Goal: Communication & Community: Participate in discussion

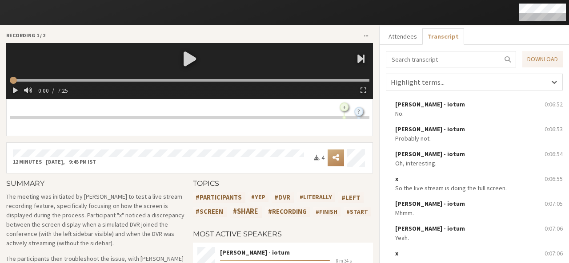
click at [190, 59] on div at bounding box center [189, 58] width 367 height 31
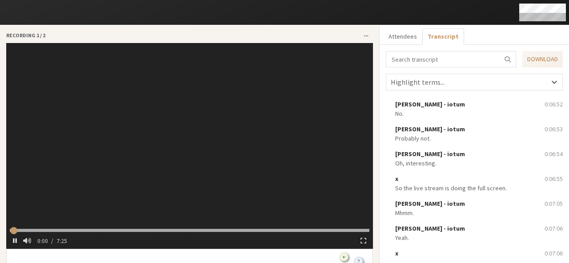
type input "1.730438"
type input "4.878524"
type input "16.097991"
click at [368, 251] on div "Sara Atteby - iotum: Oh, interesting. + x: Can you stop the recording stop the …" at bounding box center [189, 267] width 367 height 37
click at [119, 229] on input "range" at bounding box center [189, 230] width 359 height 3
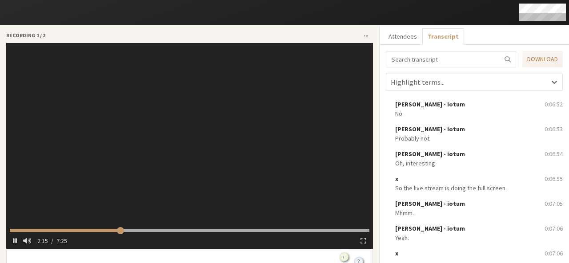
type input "136.462115"
type input "153.057666"
click at [168, 229] on input "range" at bounding box center [189, 230] width 359 height 3
click at [225, 229] on input "range" at bounding box center [189, 230] width 359 height 3
click at [175, 128] on video at bounding box center [189, 146] width 367 height 206
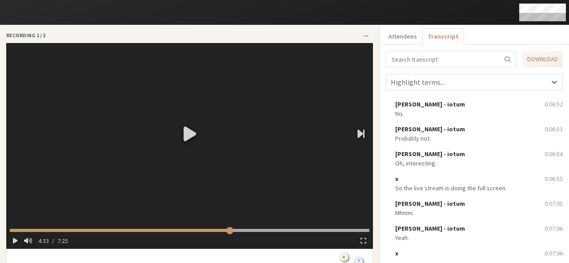
click at [175, 128] on div at bounding box center [189, 133] width 367 height 181
type input "275.61239"
type input "278.662288"
click at [286, 229] on input "range" at bounding box center [189, 230] width 359 height 3
click at [327, 128] on video at bounding box center [189, 146] width 367 height 206
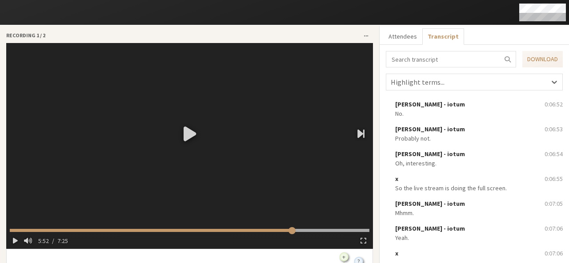
click at [327, 128] on div at bounding box center [189, 133] width 367 height 181
type input "354.424141"
type input "355.442571"
type input "362.651196"
type input "372.86767"
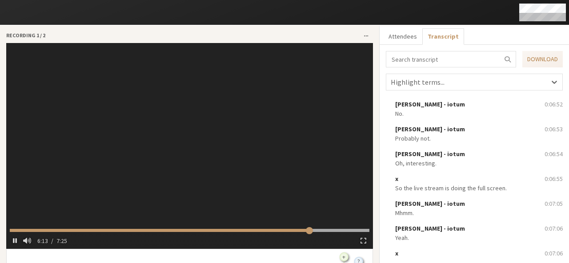
type input "374.905221"
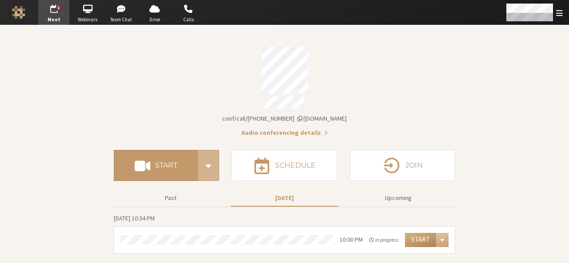
click at [53, 16] on span "Meet" at bounding box center [53, 20] width 31 height 8
click at [558, 11] on span "Open menu" at bounding box center [559, 13] width 7 height 8
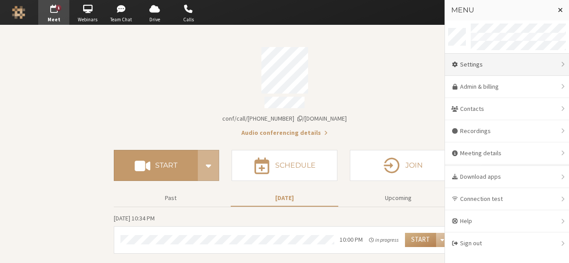
click at [485, 72] on div "Settings" at bounding box center [507, 65] width 124 height 22
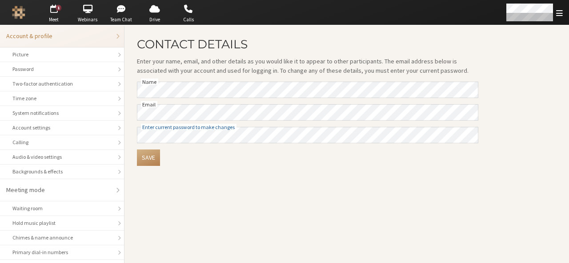
scroll to position [125, 0]
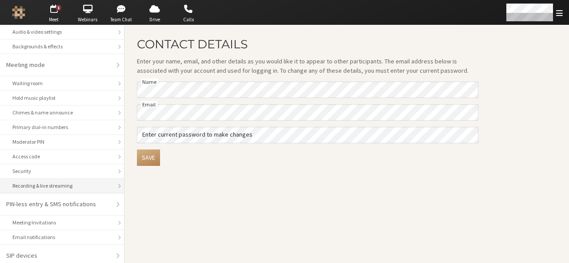
click at [41, 187] on li "Recording & live streaming" at bounding box center [62, 186] width 124 height 15
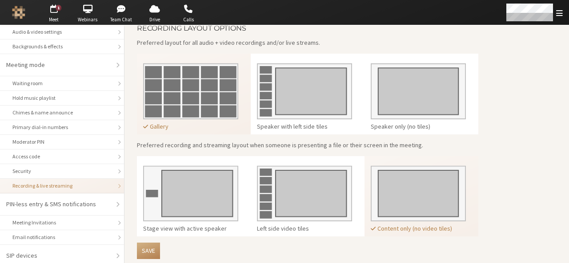
scroll to position [243, 0]
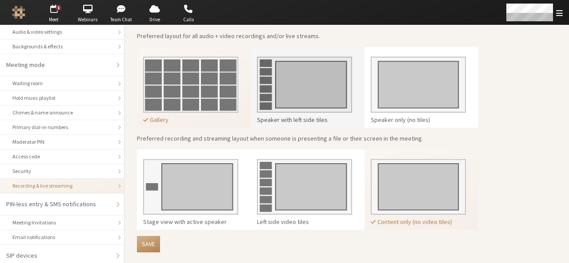
click at [283, 87] on img at bounding box center [304, 81] width 95 height 63
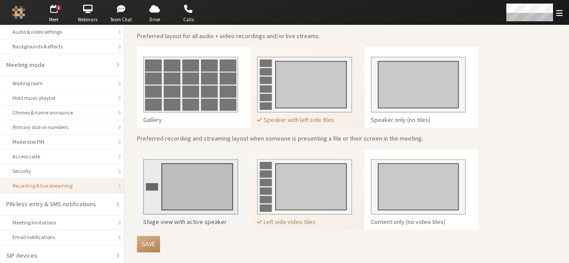
click at [173, 191] on img at bounding box center [190, 184] width 95 height 63
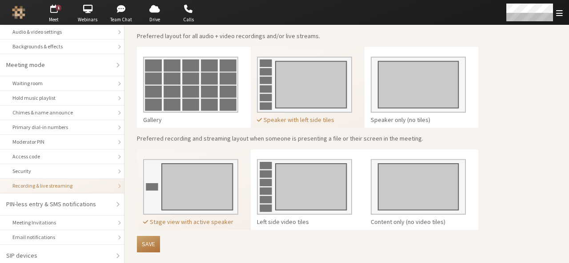
click at [151, 238] on button "Save" at bounding box center [148, 244] width 23 height 16
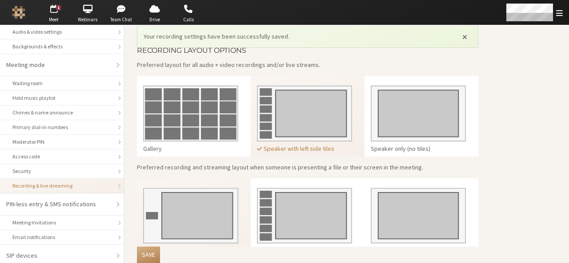
scroll to position [271, 0]
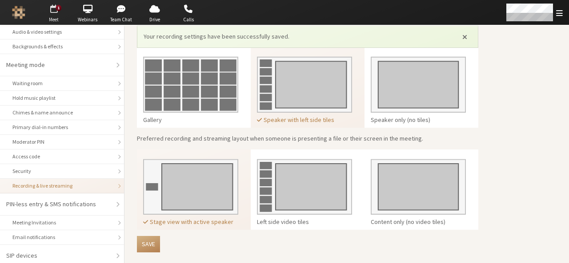
click at [55, 13] on span "button" at bounding box center [53, 9] width 31 height 14
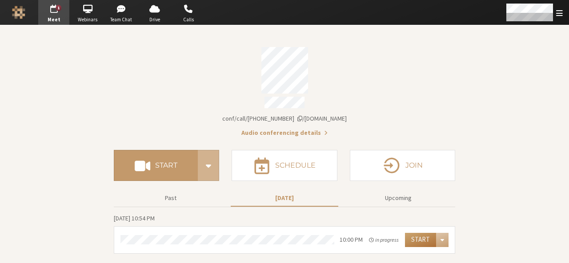
click at [418, 233] on button "Start" at bounding box center [420, 240] width 31 height 14
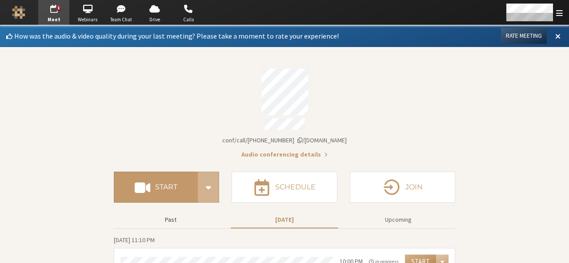
click at [179, 220] on button "Past" at bounding box center [171, 220] width 108 height 16
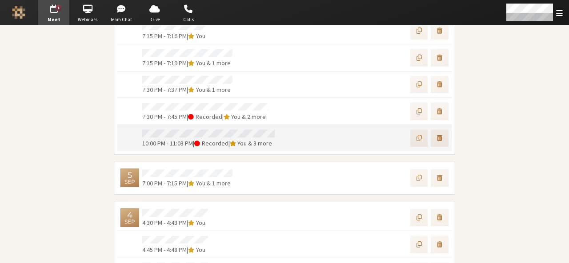
scroll to position [257, 0]
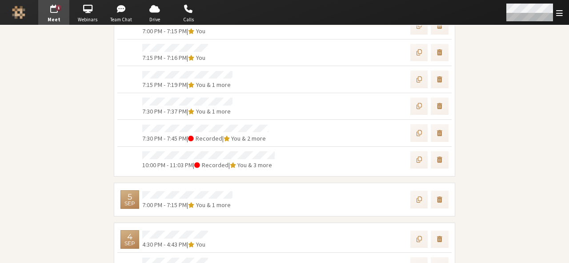
click at [554, 19] on div "Open menu" at bounding box center [533, 12] width 70 height 25
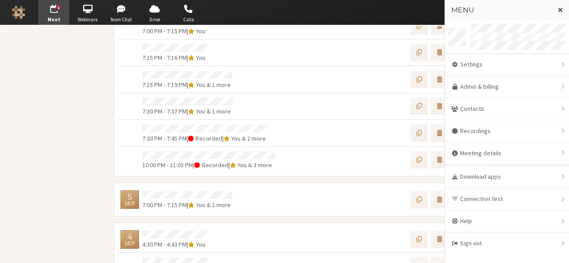
click at [562, 11] on span "Close menu" at bounding box center [560, 9] width 5 height 7
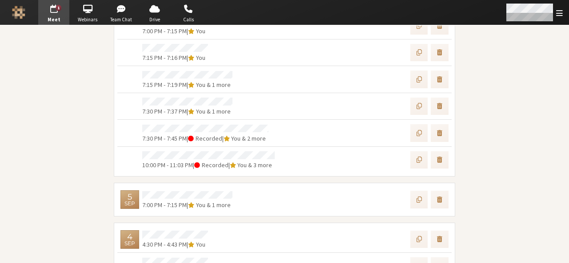
click at [562, 11] on span "Open menu" at bounding box center [559, 13] width 7 height 8
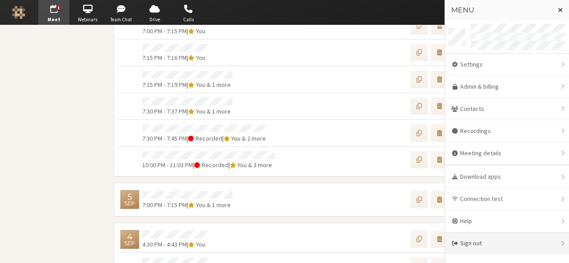
click at [504, 243] on div "Sign out" at bounding box center [507, 244] width 124 height 22
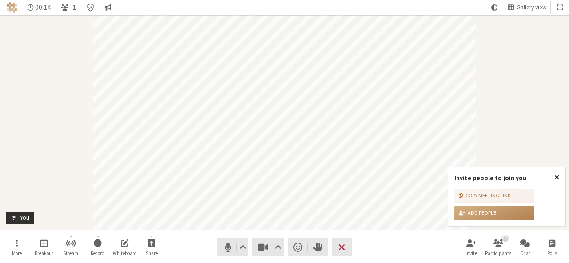
click at [557, 175] on span "Close popover" at bounding box center [556, 177] width 5 height 7
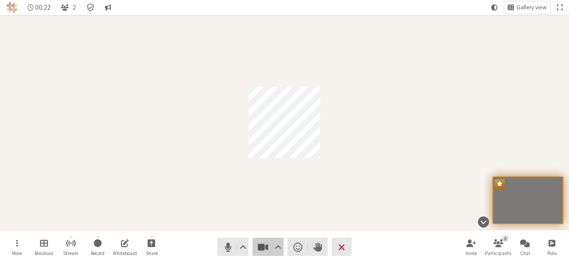
click at [262, 243] on span "Stop video (Alt+V)" at bounding box center [263, 247] width 12 height 12
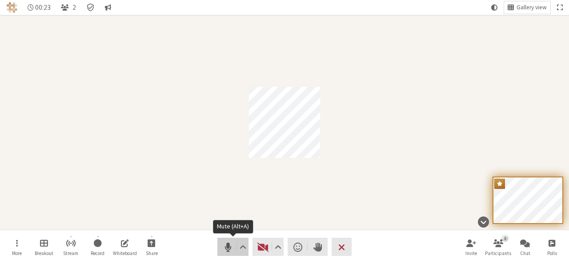
click at [226, 246] on span "Mute (Alt+A)" at bounding box center [228, 247] width 12 height 12
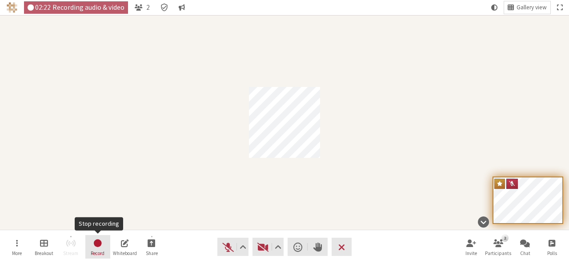
click at [108, 245] on button "Record" at bounding box center [97, 247] width 25 height 24
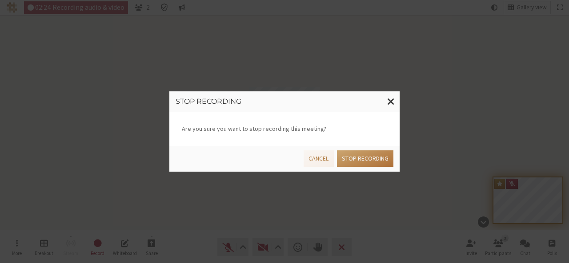
click at [347, 160] on button "Stop recording" at bounding box center [365, 159] width 56 height 16
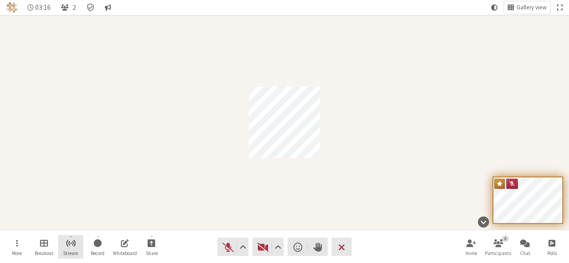
click at [72, 247] on span "Start streaming" at bounding box center [71, 243] width 10 height 10
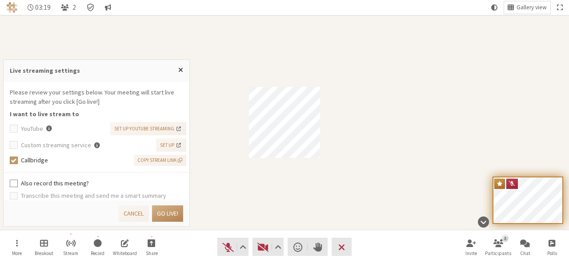
click at [50, 183] on label "Also record this meeting?" at bounding box center [102, 183] width 163 height 9
click at [18, 183] on input "Also record this meeting?" at bounding box center [14, 183] width 8 height 9
click at [160, 161] on span "Copy stream link" at bounding box center [159, 161] width 45 height 8
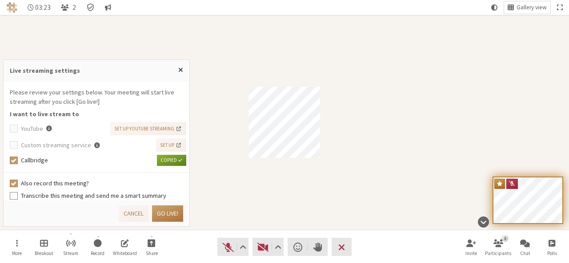
click at [167, 215] on button "Go live!" at bounding box center [167, 214] width 31 height 16
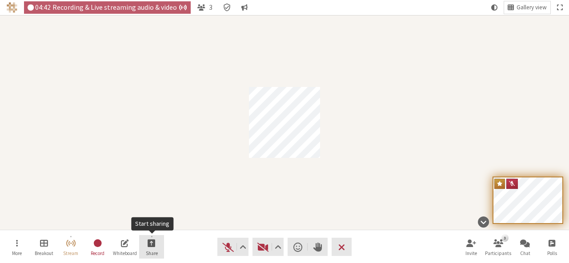
click at [151, 241] on span "Start sharing" at bounding box center [151, 243] width 8 height 10
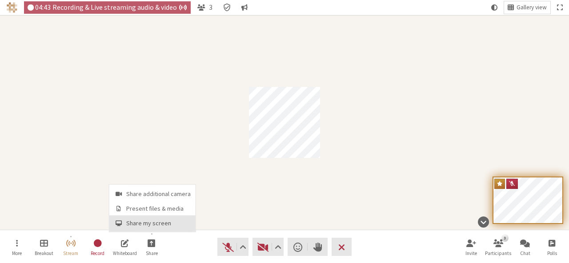
click at [148, 224] on span "Share my screen" at bounding box center [158, 223] width 64 height 7
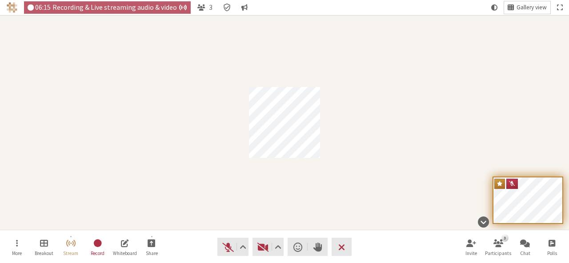
click at [529, 9] on span "Gallery view" at bounding box center [531, 7] width 30 height 7
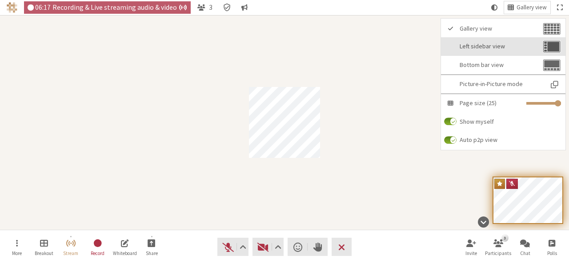
click at [504, 40] on button "Left sidebar view" at bounding box center [503, 46] width 124 height 19
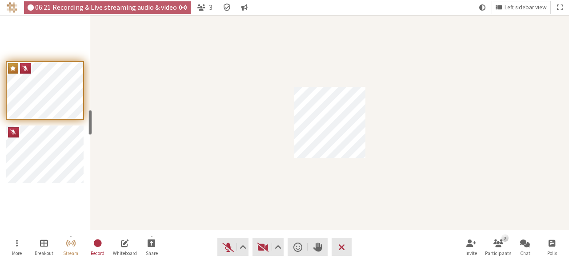
click at [502, 128] on div "Participant" at bounding box center [329, 122] width 478 height 215
click at [150, 238] on span "Start sharing" at bounding box center [151, 243] width 8 height 10
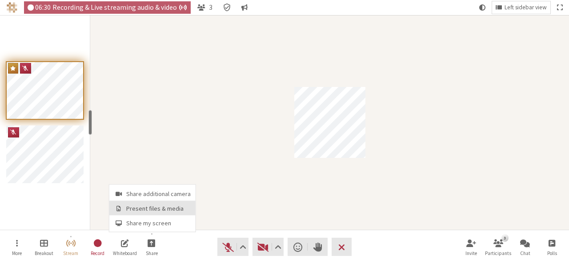
click at [155, 207] on span "Present files & media" at bounding box center [158, 209] width 64 height 7
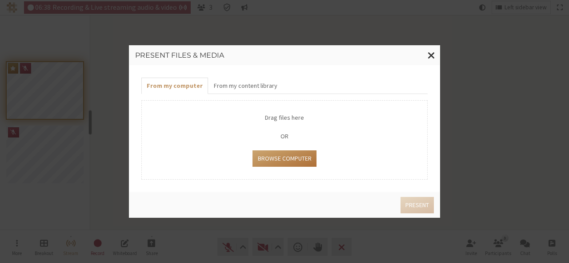
click at [298, 158] on button "Browse Computer" at bounding box center [284, 159] width 64 height 16
type input "C:\fakepath\unable to start rec.png"
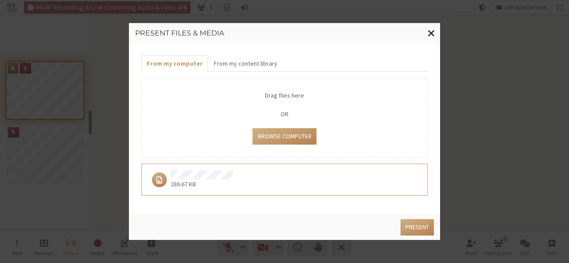
click at [242, 176] on div "286.67 KB" at bounding box center [281, 180] width 267 height 19
click at [413, 231] on button "Present" at bounding box center [416, 227] width 33 height 16
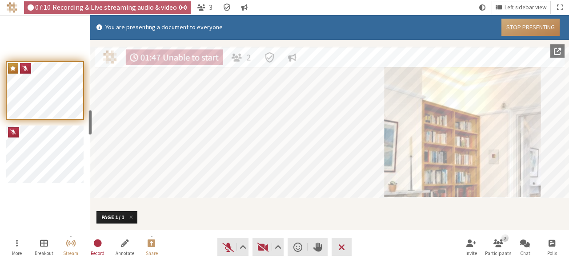
click at [525, 31] on button "Stop Presenting" at bounding box center [530, 27] width 58 height 17
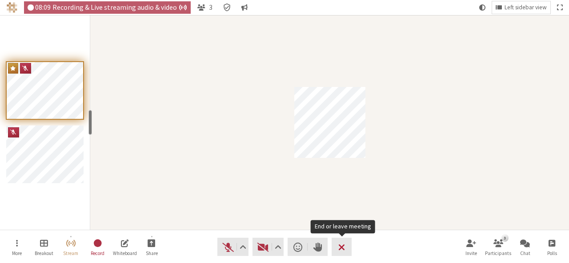
click at [342, 243] on span "End or leave meeting" at bounding box center [341, 247] width 7 height 12
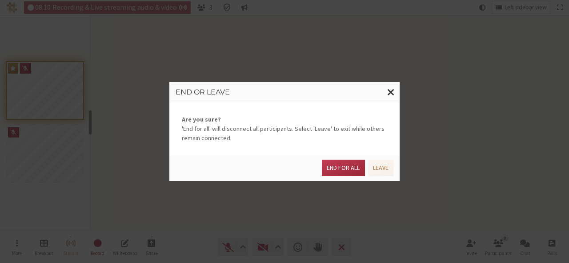
click at [356, 159] on div "End for all Leave" at bounding box center [282, 167] width 221 height 20
click at [346, 163] on button "End for all" at bounding box center [343, 168] width 43 height 16
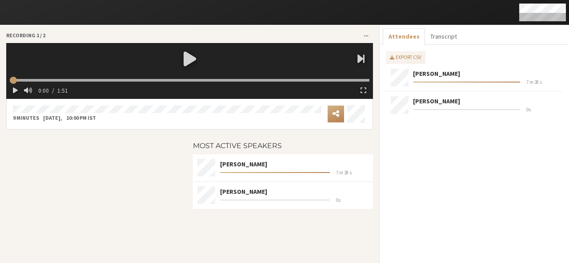
click at [183, 64] on div at bounding box center [189, 58] width 367 height 31
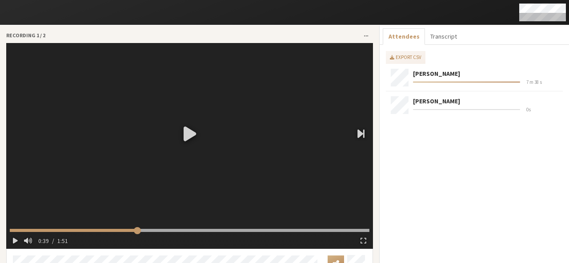
click at [136, 229] on input "range" at bounding box center [189, 230] width 359 height 3
click at [179, 229] on input "range" at bounding box center [189, 230] width 359 height 3
click at [180, 143] on video at bounding box center [189, 146] width 367 height 206
click at [180, 143] on div at bounding box center [189, 133] width 367 height 181
type input "56.478835"
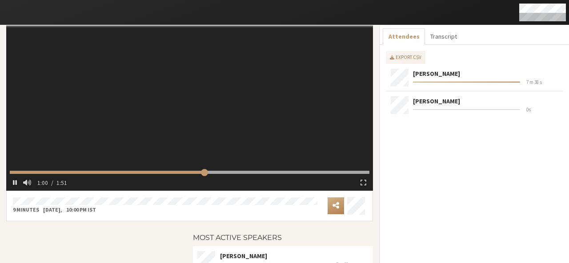
scroll to position [59, 0]
type input "61.517351"
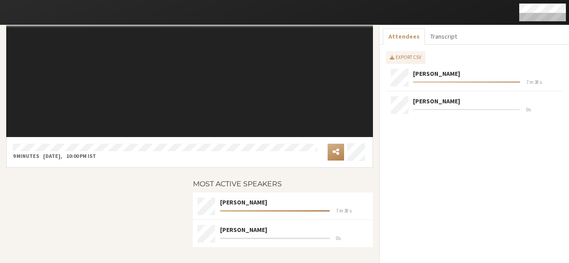
scroll to position [0, 0]
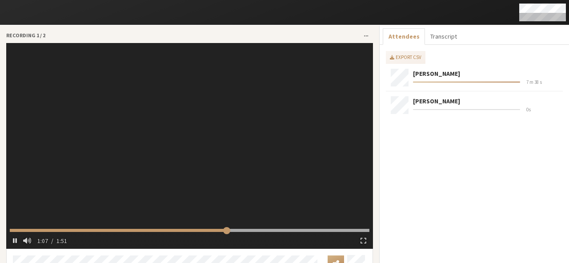
type input "68.60121"
click at [279, 167] on video at bounding box center [189, 146] width 367 height 206
click at [279, 167] on div at bounding box center [189, 133] width 367 height 181
type input "71.321785"
type input "75.363584"
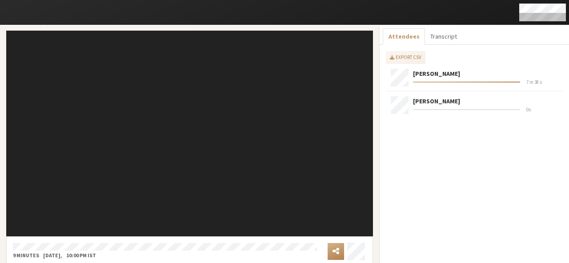
scroll to position [13, 0]
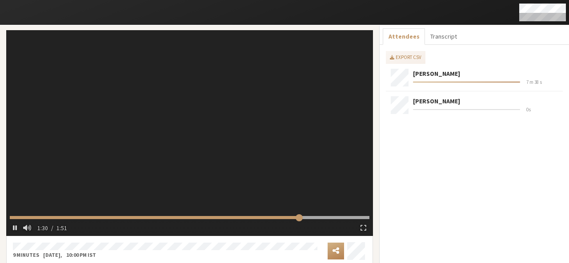
type input "91.5252"
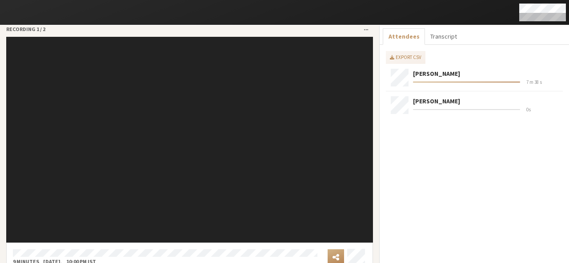
scroll to position [0, 0]
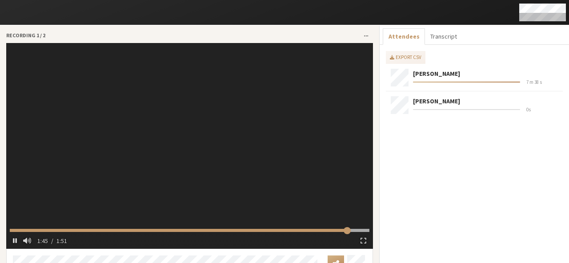
type input "106.709001"
click at [12, 239] on button "button" at bounding box center [15, 240] width 11 height 13
type input "2.033426"
type input "111.689"
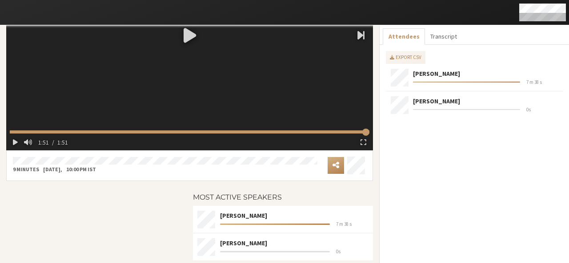
scroll to position [100, 0]
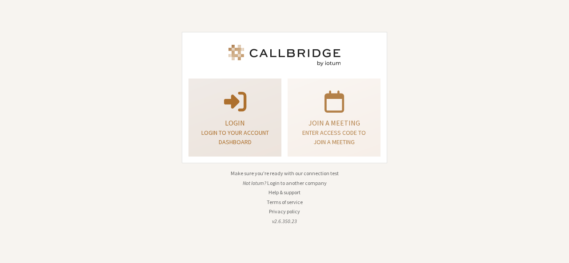
click at [226, 110] on span at bounding box center [235, 100] width 22 height 25
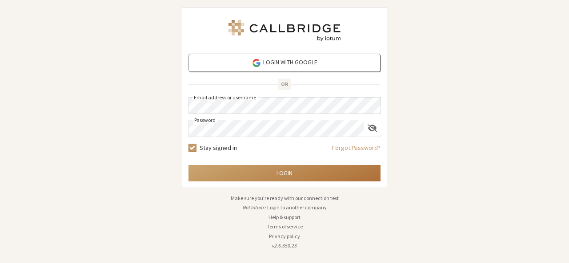
click at [290, 177] on button "Login" at bounding box center [284, 173] width 192 height 16
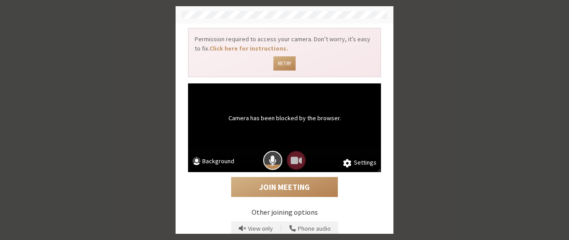
click at [275, 160] on button "Mic is on" at bounding box center [272, 160] width 19 height 19
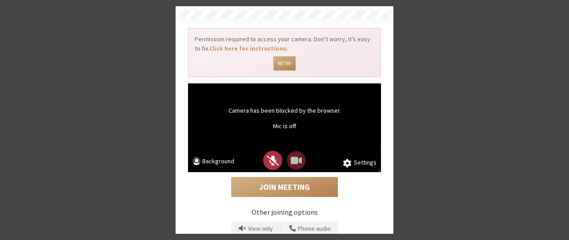
click at [280, 200] on div "Join Meeting Other joining options View only | Phone audio" at bounding box center [284, 206] width 199 height 68
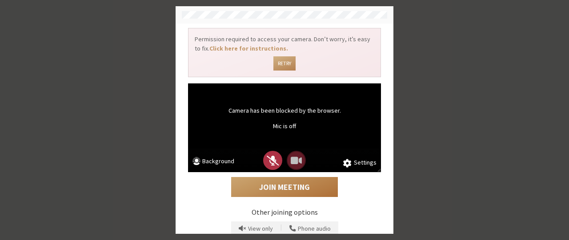
click at [280, 187] on button "Join Meeting" at bounding box center [284, 187] width 107 height 20
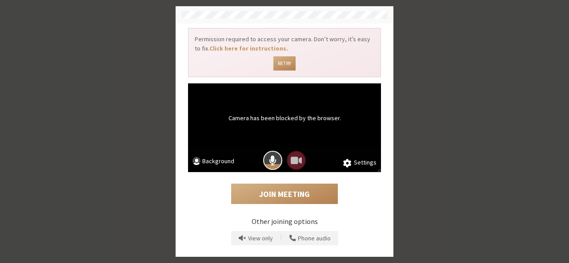
click at [263, 160] on button "Mic is on" at bounding box center [272, 160] width 19 height 19
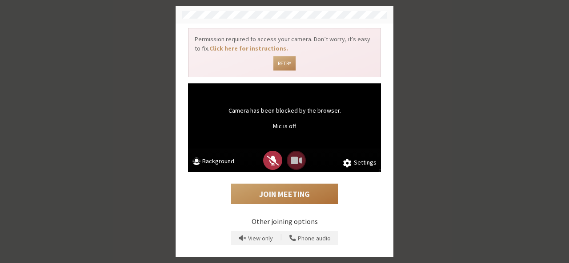
click at [289, 199] on button "Join Meeting" at bounding box center [284, 194] width 107 height 20
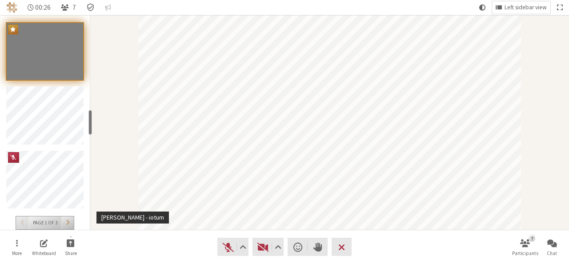
click at [69, 219] on button "Participants" at bounding box center [67, 223] width 13 height 13
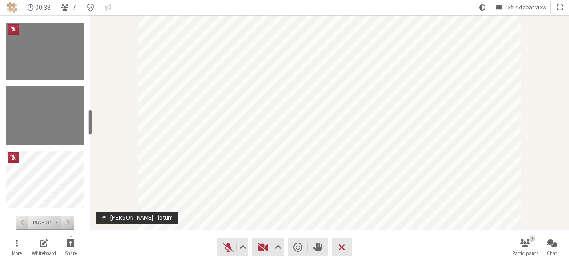
click at [69, 225] on button "Participants" at bounding box center [67, 223] width 13 height 13
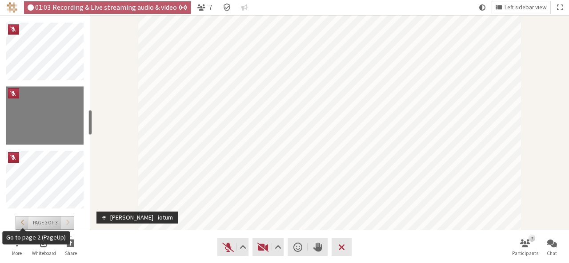
click at [24, 226] on div "Participants" at bounding box center [23, 223] width 4 height 8
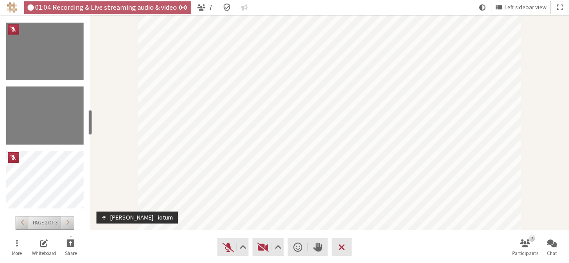
click at [24, 226] on div "Participants" at bounding box center [23, 223] width 4 height 8
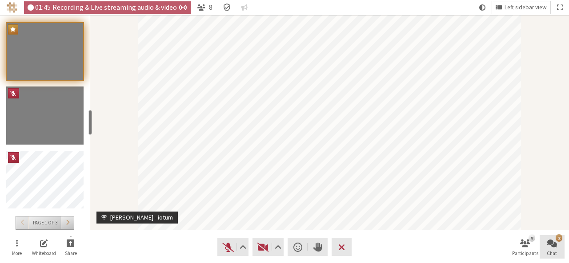
click at [546, 252] on button "2 Chat" at bounding box center [551, 247] width 25 height 24
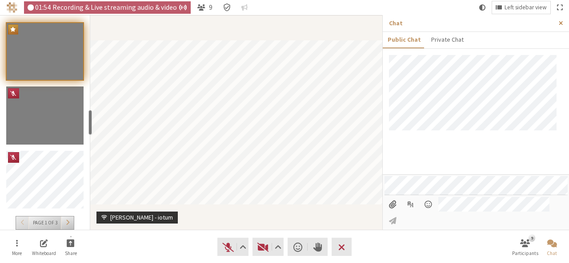
click at [559, 24] on span "Close sidebar" at bounding box center [560, 23] width 4 height 7
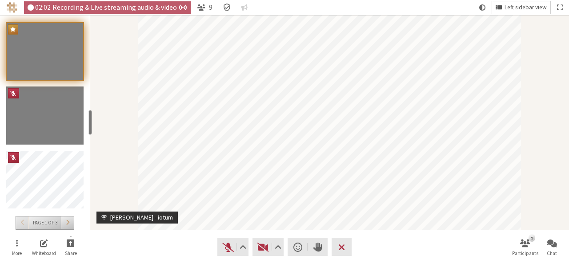
click at [534, 10] on span "Left sidebar view" at bounding box center [525, 7] width 42 height 7
click at [561, 169] on div "Participant" at bounding box center [329, 122] width 478 height 215
click at [16, 242] on span "Open menu" at bounding box center [17, 243] width 2 height 10
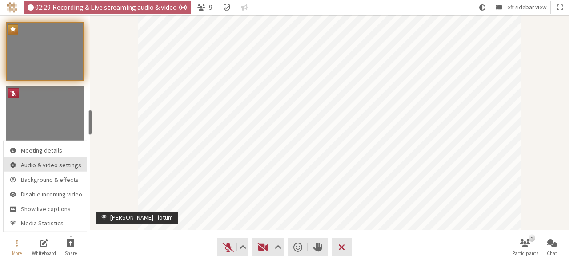
click at [29, 159] on button "Audio & video settings" at bounding box center [45, 164] width 83 height 15
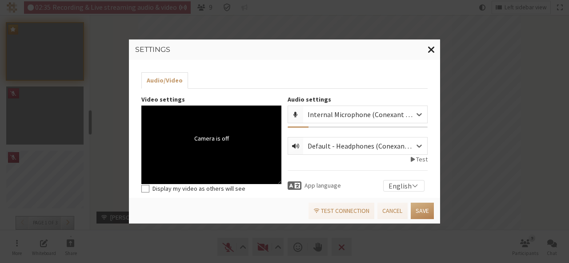
click at [433, 48] on span "Close modal" at bounding box center [431, 49] width 8 height 11
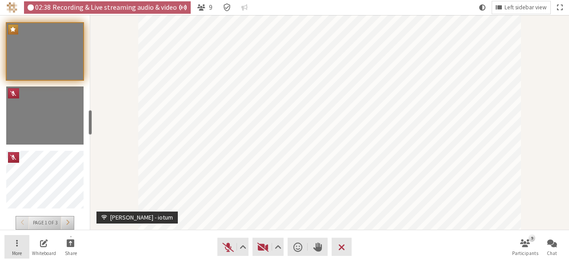
click at [19, 245] on button "More" at bounding box center [16, 247] width 25 height 24
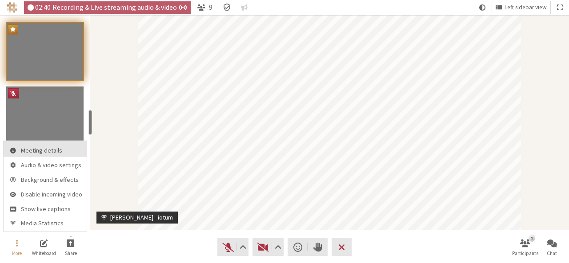
click at [42, 153] on span "Meeting details" at bounding box center [51, 150] width 61 height 7
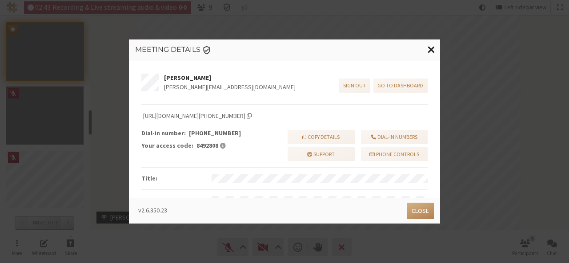
click at [435, 48] on button "Close modal" at bounding box center [430, 50] width 17 height 20
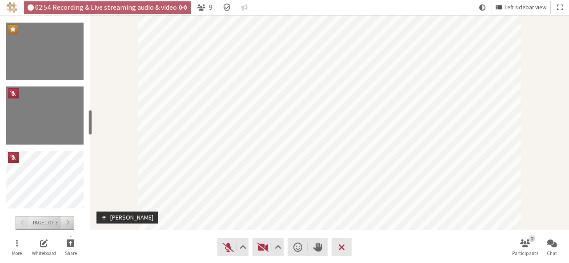
click at [517, 9] on span "Left sidebar view" at bounding box center [525, 7] width 42 height 7
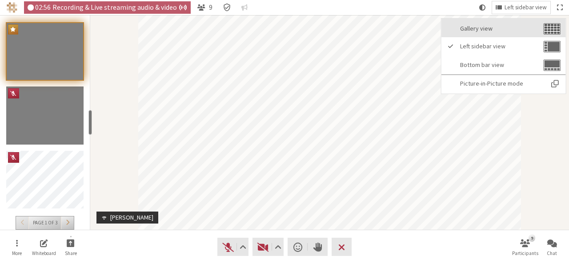
click at [489, 30] on span "Gallery view" at bounding box center [500, 28] width 81 height 7
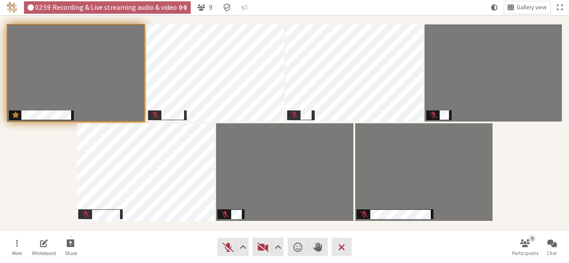
click at [537, 184] on div "Participants" at bounding box center [284, 122] width 556 height 203
click at [523, 5] on span "Gallery view" at bounding box center [531, 7] width 30 height 7
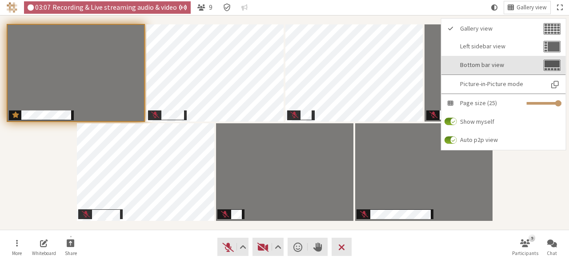
click at [509, 68] on span "Bottom bar view" at bounding box center [500, 65] width 81 height 7
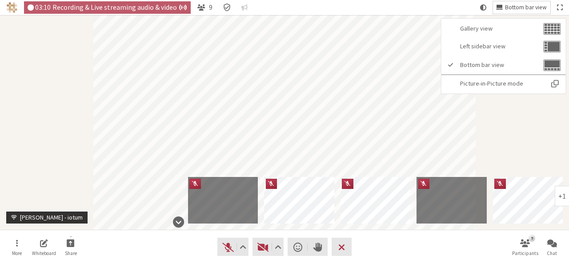
click at [520, 7] on span "Bottom bar view" at bounding box center [526, 7] width 42 height 7
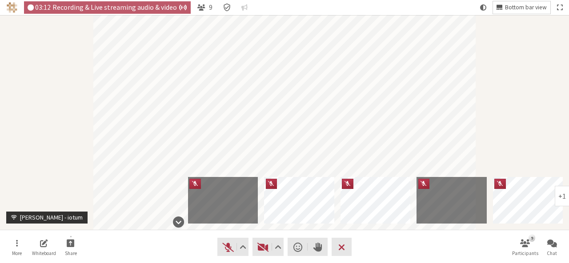
click at [517, 6] on span "Bottom bar view" at bounding box center [526, 7] width 42 height 7
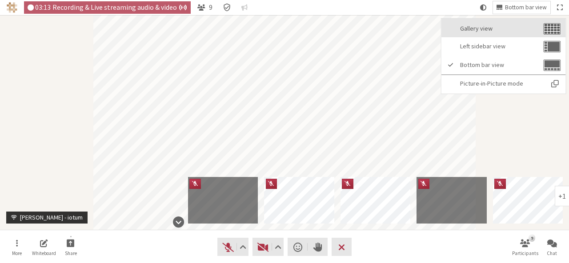
click at [509, 33] on button "Gallery view" at bounding box center [503, 28] width 124 height 19
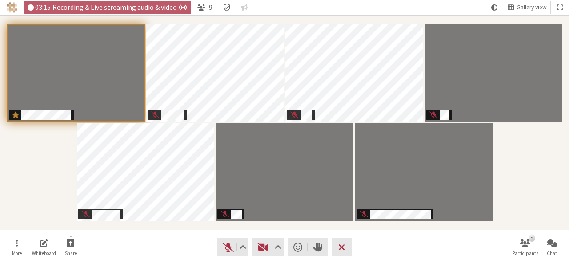
click at [538, 159] on div "Participants" at bounding box center [284, 122] width 556 height 203
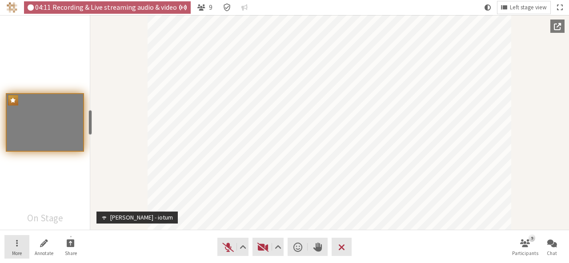
click at [14, 243] on button "More" at bounding box center [16, 247] width 25 height 24
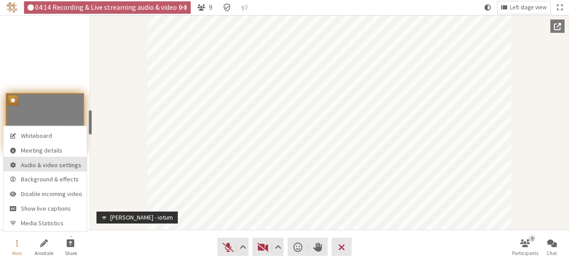
click at [45, 168] on span "Audio & video settings" at bounding box center [51, 165] width 61 height 7
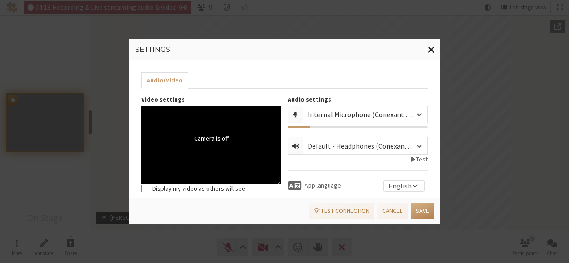
click at [431, 49] on span "Close modal" at bounding box center [431, 49] width 8 height 11
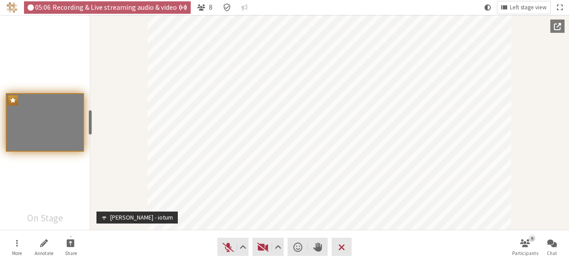
click at [364, 258] on nav "More Annotate Share Audio Video Send a reaction Raise hand Leave 8 Participants…" at bounding box center [284, 247] width 560 height 33
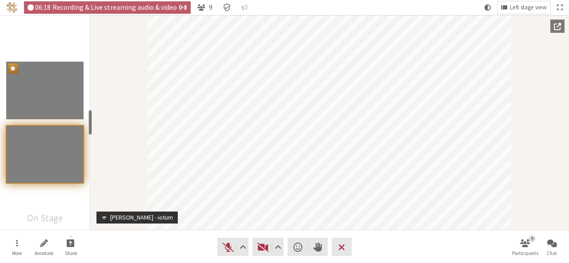
click at [152, 8] on span "Recording & Live streaming audio & video" at bounding box center [119, 8] width 135 height 8
click at [521, 245] on span "Open participant list" at bounding box center [525, 243] width 10 height 10
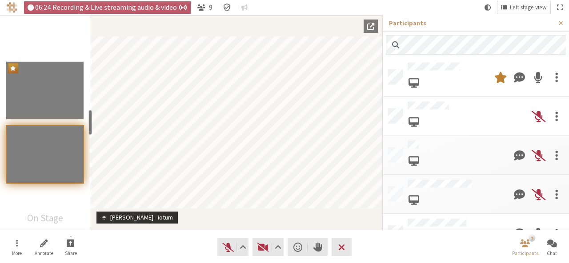
click at [555, 82] on span at bounding box center [556, 77] width 3 height 16
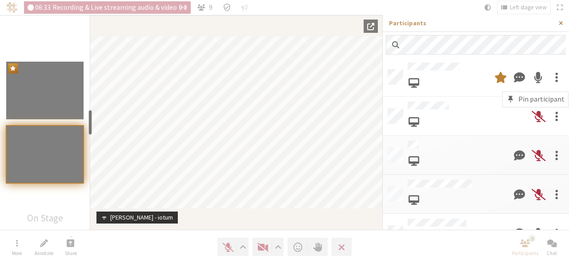
click at [558, 24] on button "Close sidebar" at bounding box center [560, 23] width 16 height 16
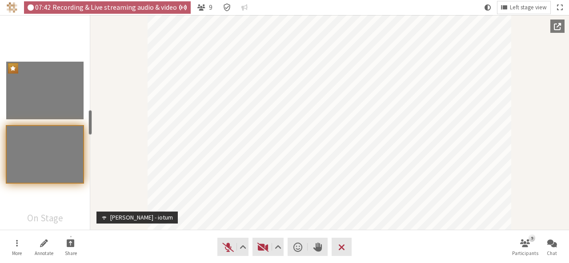
click at [104, 139] on div "Participant" at bounding box center [329, 122] width 478 height 215
click at [92, 119] on div "Participant" at bounding box center [329, 122] width 478 height 215
drag, startPoint x: 92, startPoint y: 119, endPoint x: 88, endPoint y: 85, distance: 33.6
click at [90, 85] on section "Sara Atteby - iotum On Stage resize" at bounding box center [329, 122] width 478 height 215
click at [88, 85] on div "Participants" at bounding box center [48, 94] width 84 height 64
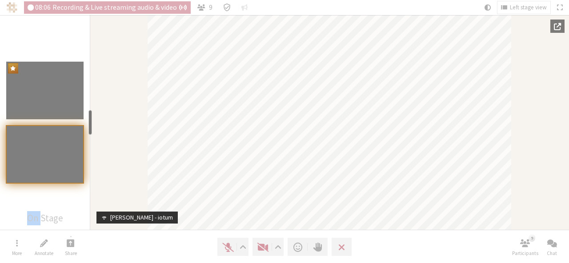
click at [88, 85] on div "Participants" at bounding box center [48, 94] width 84 height 64
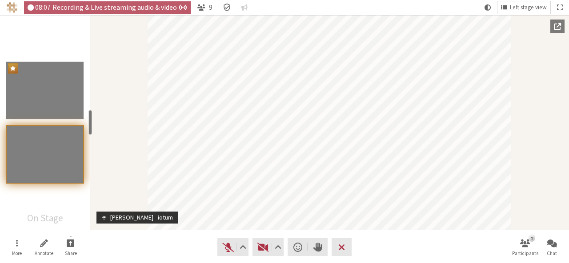
click at [88, 85] on div "Participants" at bounding box center [48, 94] width 84 height 64
click at [545, 93] on div "Participant" at bounding box center [329, 122] width 478 height 215
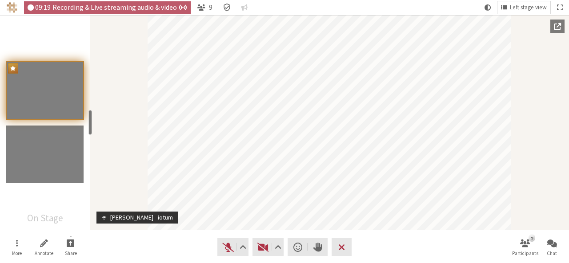
drag, startPoint x: 544, startPoint y: 93, endPoint x: 566, endPoint y: 128, distance: 40.8
click at [566, 128] on div "Participant" at bounding box center [329, 122] width 478 height 215
click at [44, 195] on div "Participants" at bounding box center [45, 122] width 90 height 215
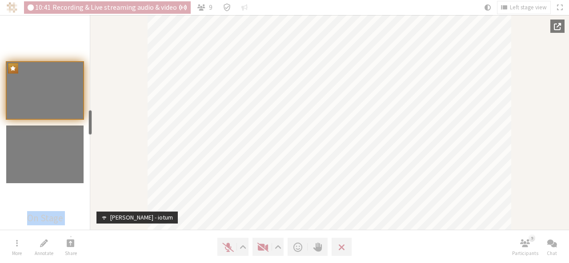
click at [44, 195] on div "Participants" at bounding box center [45, 122] width 90 height 215
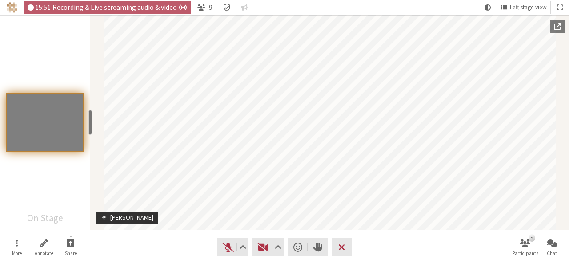
click at [60, 38] on div "Participants" at bounding box center [45, 122] width 90 height 215
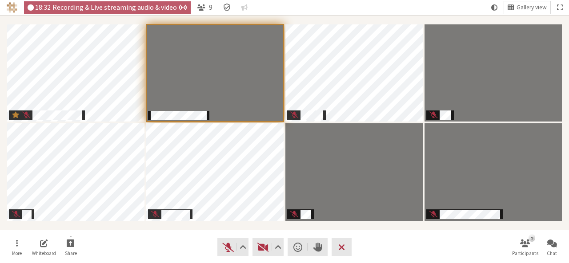
click at [53, 230] on section "Participants" at bounding box center [284, 122] width 569 height 215
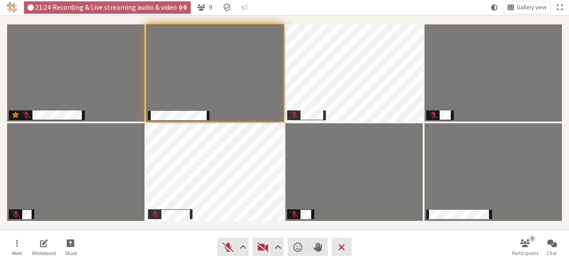
click at [410, 242] on nav "More Whiteboard Share Audio Video Send a reaction Raise hand Leave 9 Participan…" at bounding box center [284, 247] width 560 height 33
click at [431, 239] on nav "More Whiteboard Share Audio Video Send a reaction Raise hand Leave 9 Participan…" at bounding box center [284, 247] width 560 height 33
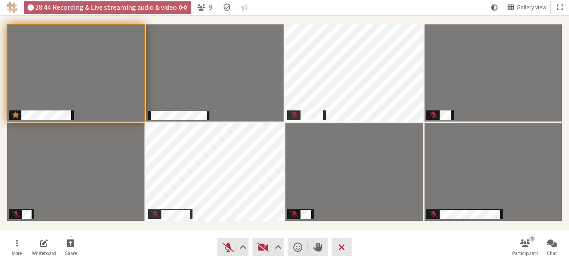
click at [407, 239] on nav "More Whiteboard Share Audio Video Send a reaction Raise hand Leave 9 Participan…" at bounding box center [284, 247] width 560 height 33
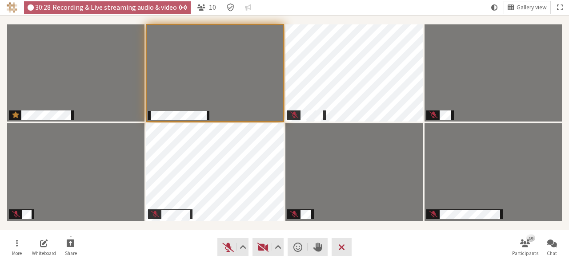
click at [389, 246] on nav "More Whiteboard Share Audio Video Send a reaction Raise hand Leave 10 Participa…" at bounding box center [284, 247] width 560 height 33
click at [406, 242] on nav "More Whiteboard Share Audio Video Send a reaction Raise hand Leave 9 Participan…" at bounding box center [284, 247] width 560 height 33
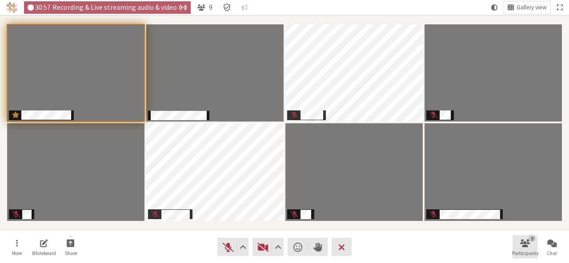
click at [520, 242] on span "Open participant list" at bounding box center [525, 243] width 10 height 10
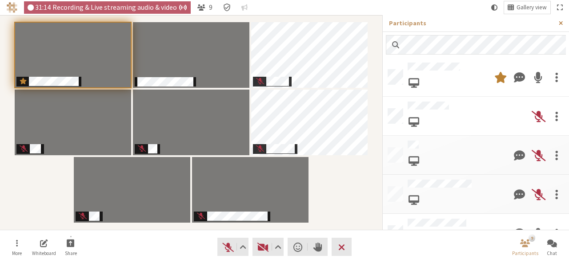
click at [562, 24] on span "Close sidebar" at bounding box center [560, 23] width 4 height 7
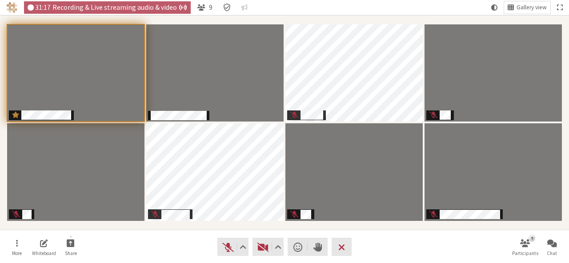
click at [432, 250] on nav "More Whiteboard Share Audio Video Send a reaction Raise hand Leave 9 Participan…" at bounding box center [284, 247] width 560 height 33
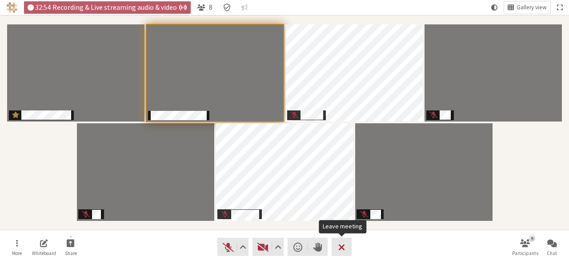
click at [346, 247] on button "Leave" at bounding box center [341, 247] width 20 height 18
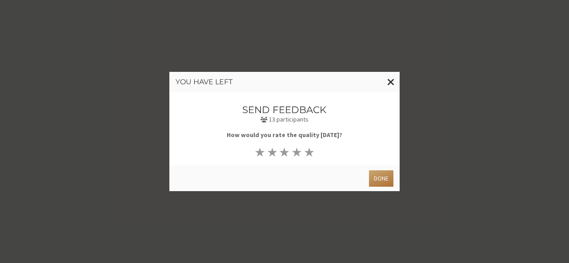
click at [382, 180] on button "Done" at bounding box center [381, 179] width 24 height 16
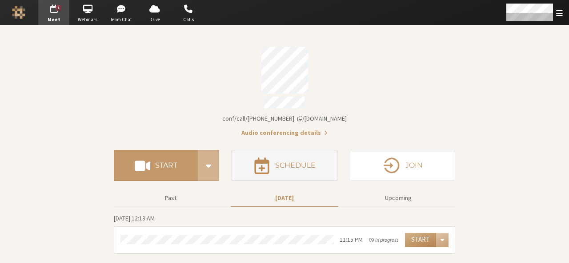
click at [304, 167] on button "Schedule" at bounding box center [283, 165] width 105 height 31
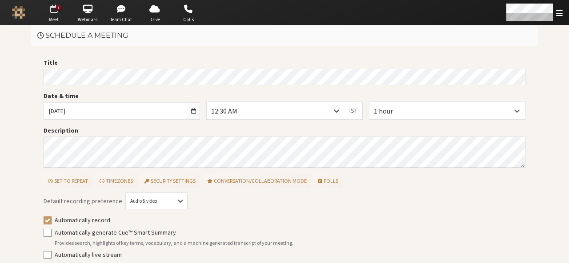
click at [45, 24] on button "1 Go to Meet" at bounding box center [53, 12] width 31 height 25
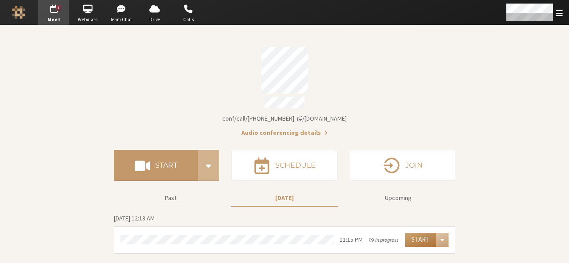
click at [422, 238] on button "Start" at bounding box center [420, 240] width 31 height 14
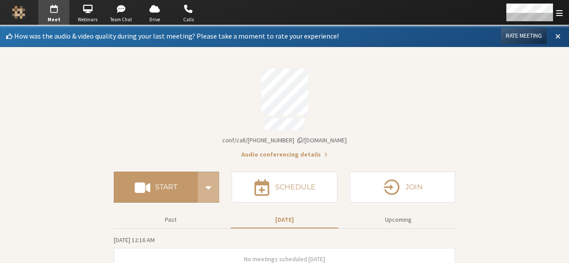
click at [555, 36] on span at bounding box center [557, 36] width 5 height 8
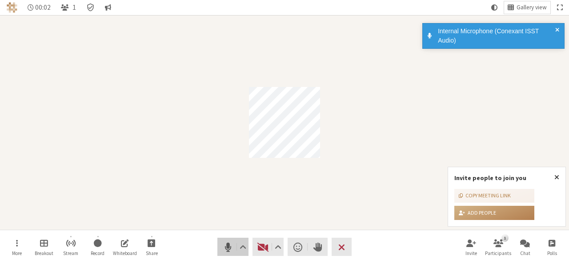
click at [222, 244] on span "Mute (Alt+A)" at bounding box center [228, 247] width 12 height 12
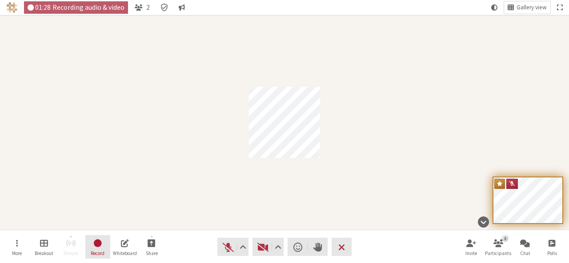
click at [99, 244] on span "Stop recording" at bounding box center [98, 243] width 10 height 11
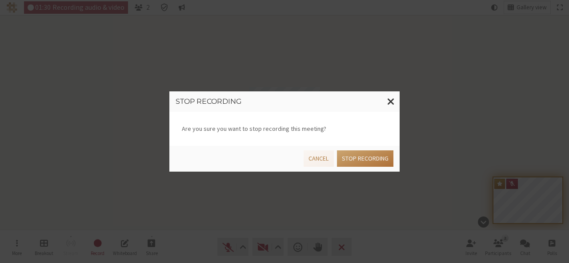
click at [379, 153] on button "Stop recording" at bounding box center [365, 159] width 56 height 16
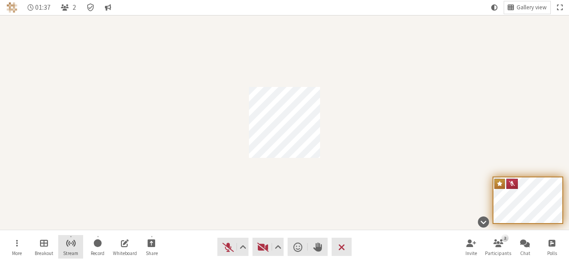
click at [75, 259] on button "Stream" at bounding box center [70, 247] width 25 height 24
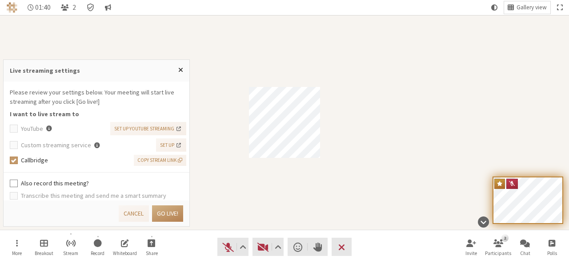
click at [58, 183] on label "Also record this meeting?" at bounding box center [102, 183] width 163 height 9
click at [18, 183] on input "Also record this meeting?" at bounding box center [14, 183] width 8 height 9
click at [166, 161] on span "Copy stream link" at bounding box center [159, 161] width 45 height 8
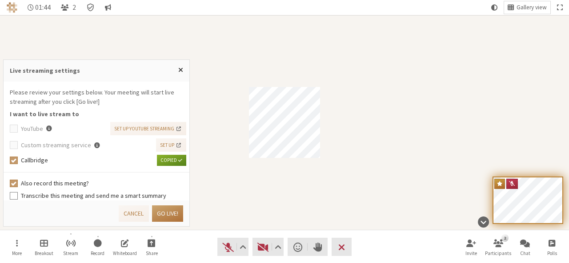
click at [174, 215] on button "Go live!" at bounding box center [167, 214] width 31 height 16
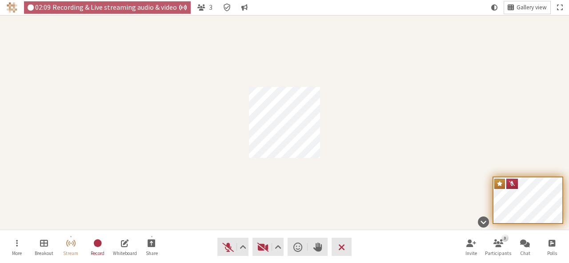
click at [530, 8] on span "Gallery view" at bounding box center [531, 7] width 30 height 7
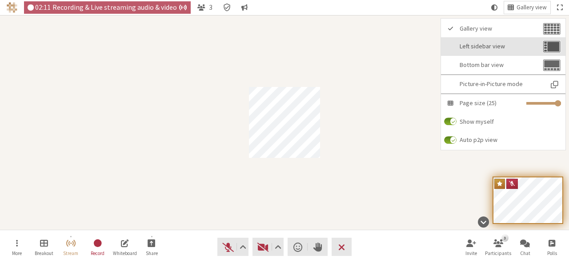
click at [491, 44] on span "Left sidebar view" at bounding box center [499, 46] width 81 height 7
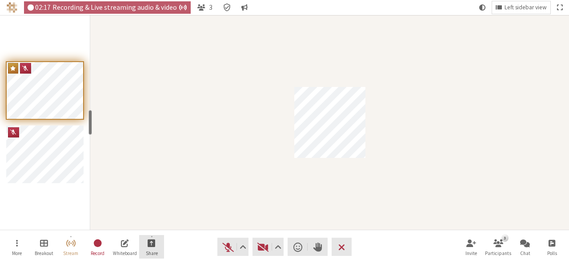
click at [149, 235] on button "Share" at bounding box center [151, 247] width 25 height 24
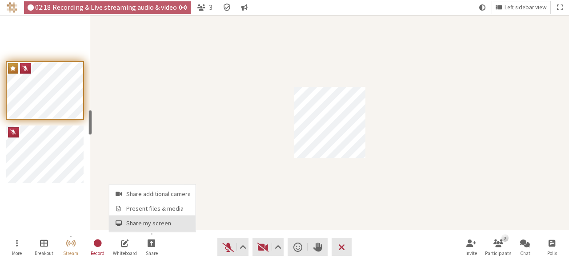
click at [151, 216] on button "Share my screen" at bounding box center [152, 224] width 86 height 16
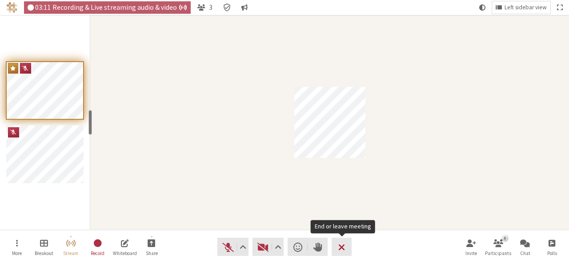
click at [335, 241] on button "Leave" at bounding box center [341, 247] width 20 height 18
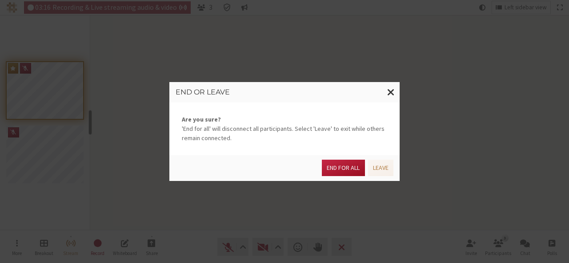
click at [348, 169] on button "End for all" at bounding box center [343, 168] width 43 height 16
